Goal: Find specific page/section: Find specific page/section

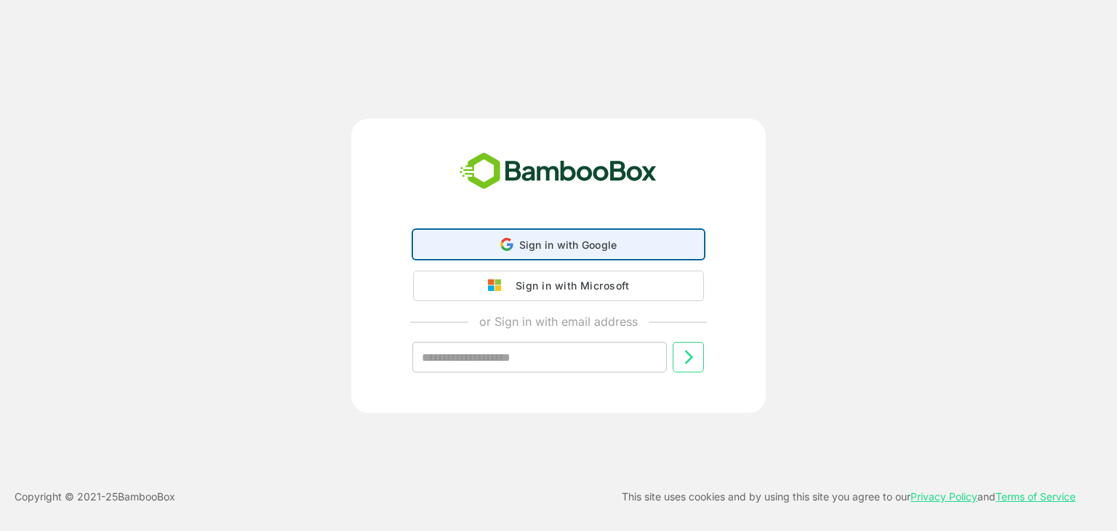
click at [571, 241] on span "Sign in with Google" at bounding box center [568, 244] width 98 height 12
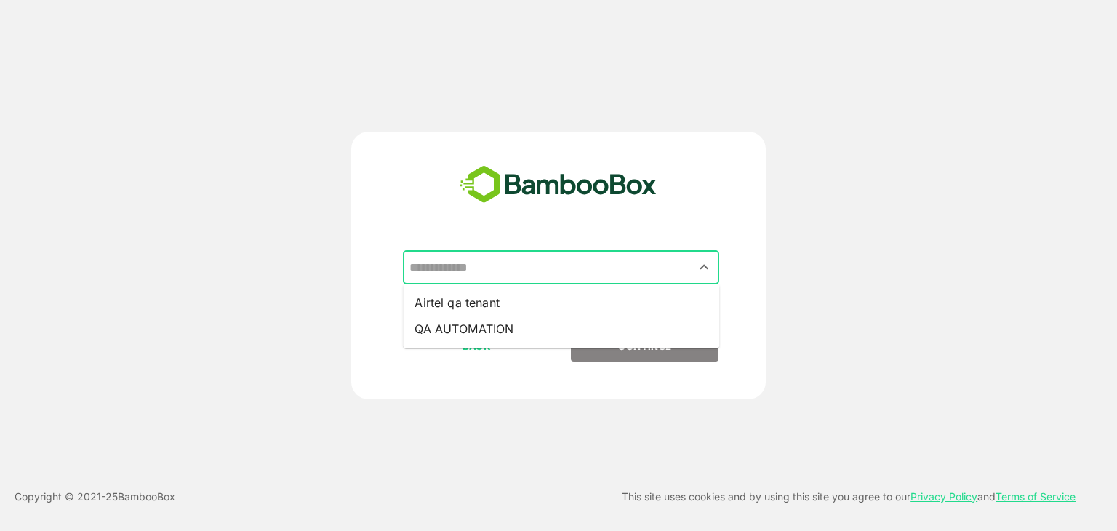
click at [542, 265] on input "text" at bounding box center [561, 268] width 310 height 28
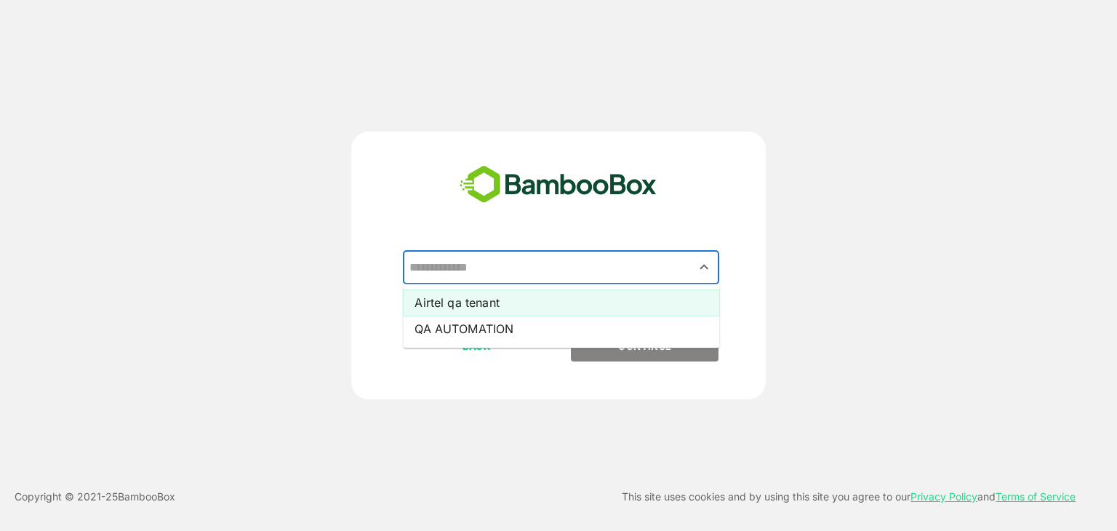
click at [481, 303] on li "Airtel qa tenant" at bounding box center [561, 302] width 316 height 26
type input "**********"
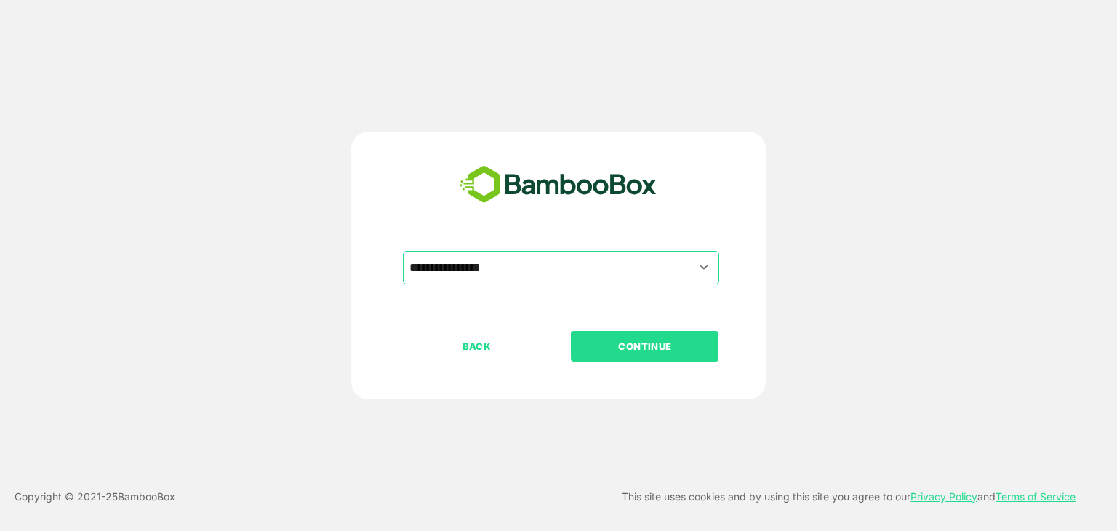
click at [656, 344] on p "CONTINUE" at bounding box center [644, 346] width 145 height 16
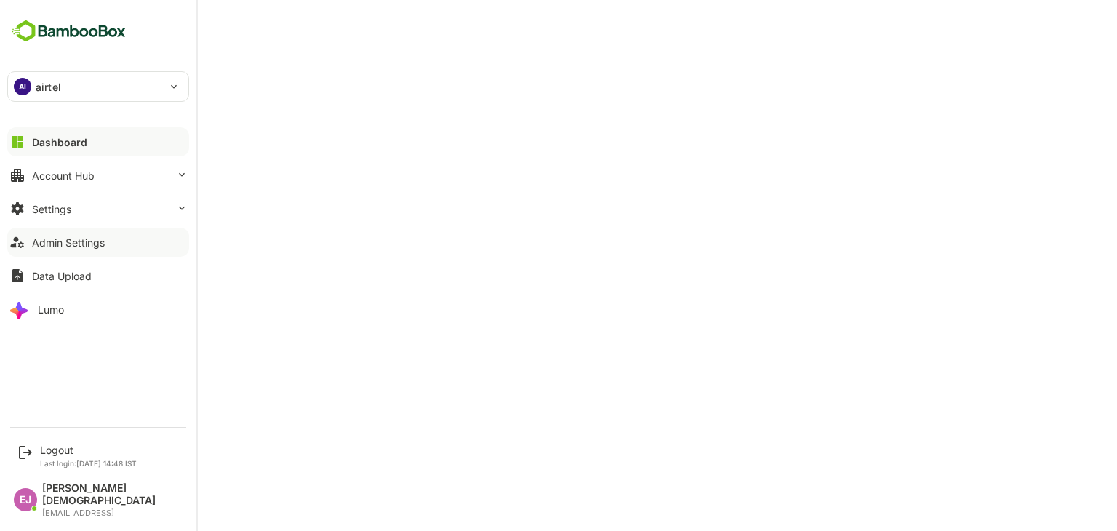
click at [108, 242] on button "Admin Settings" at bounding box center [98, 242] width 182 height 29
click at [100, 206] on button "Settings" at bounding box center [98, 208] width 182 height 29
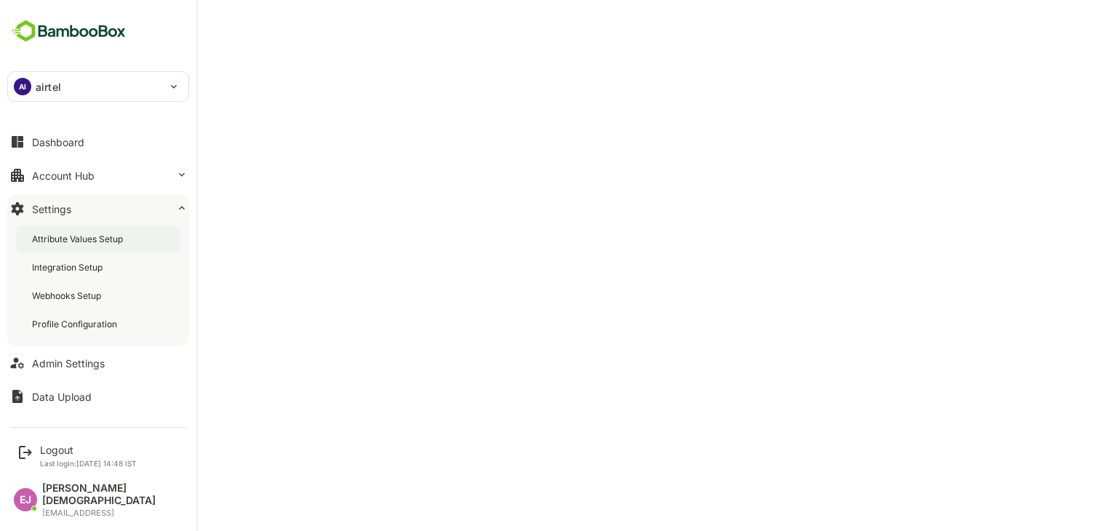
click at [85, 233] on div "Attribute Values Setup" at bounding box center [79, 239] width 94 height 12
click at [79, 360] on div "Admin Settings" at bounding box center [68, 363] width 73 height 12
